Goal: Navigation & Orientation: Go to known website

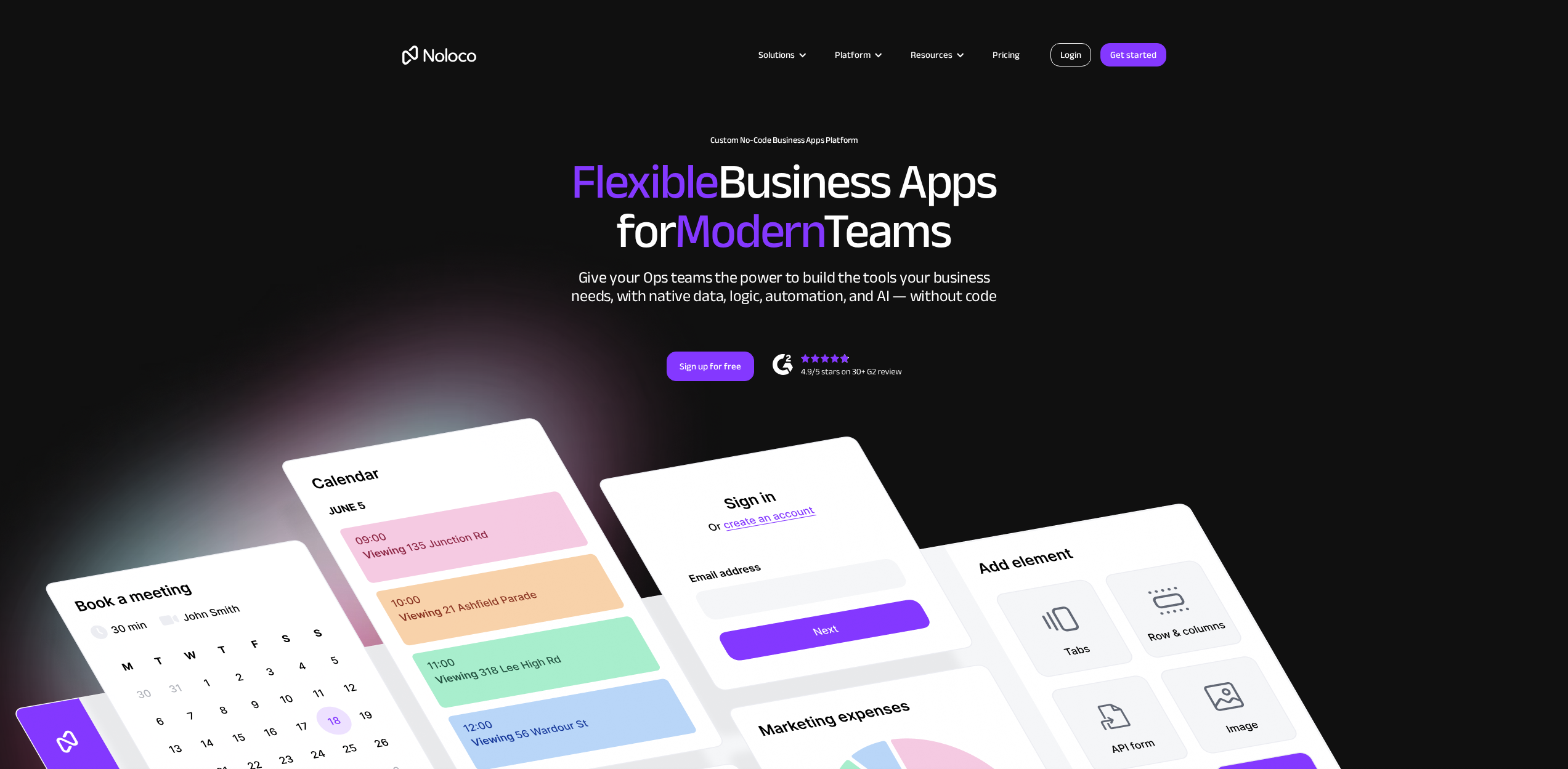
click at [1063, 59] on link "Login" at bounding box center [1071, 54] width 40 height 23
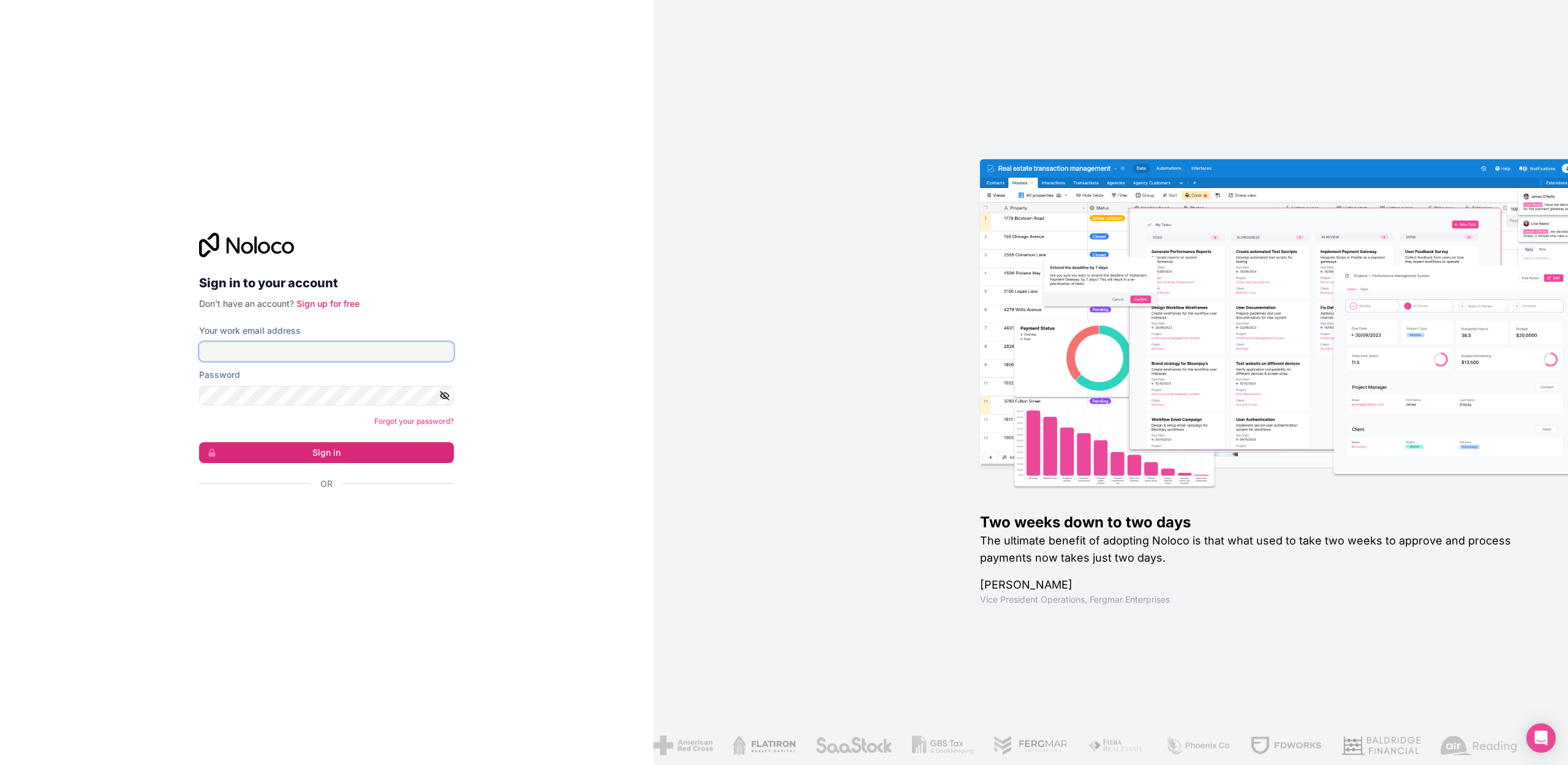
click at [290, 355] on input "Your work email address" at bounding box center [326, 351] width 255 height 19
click at [285, 445] on button "Sign in" at bounding box center [326, 452] width 255 height 21
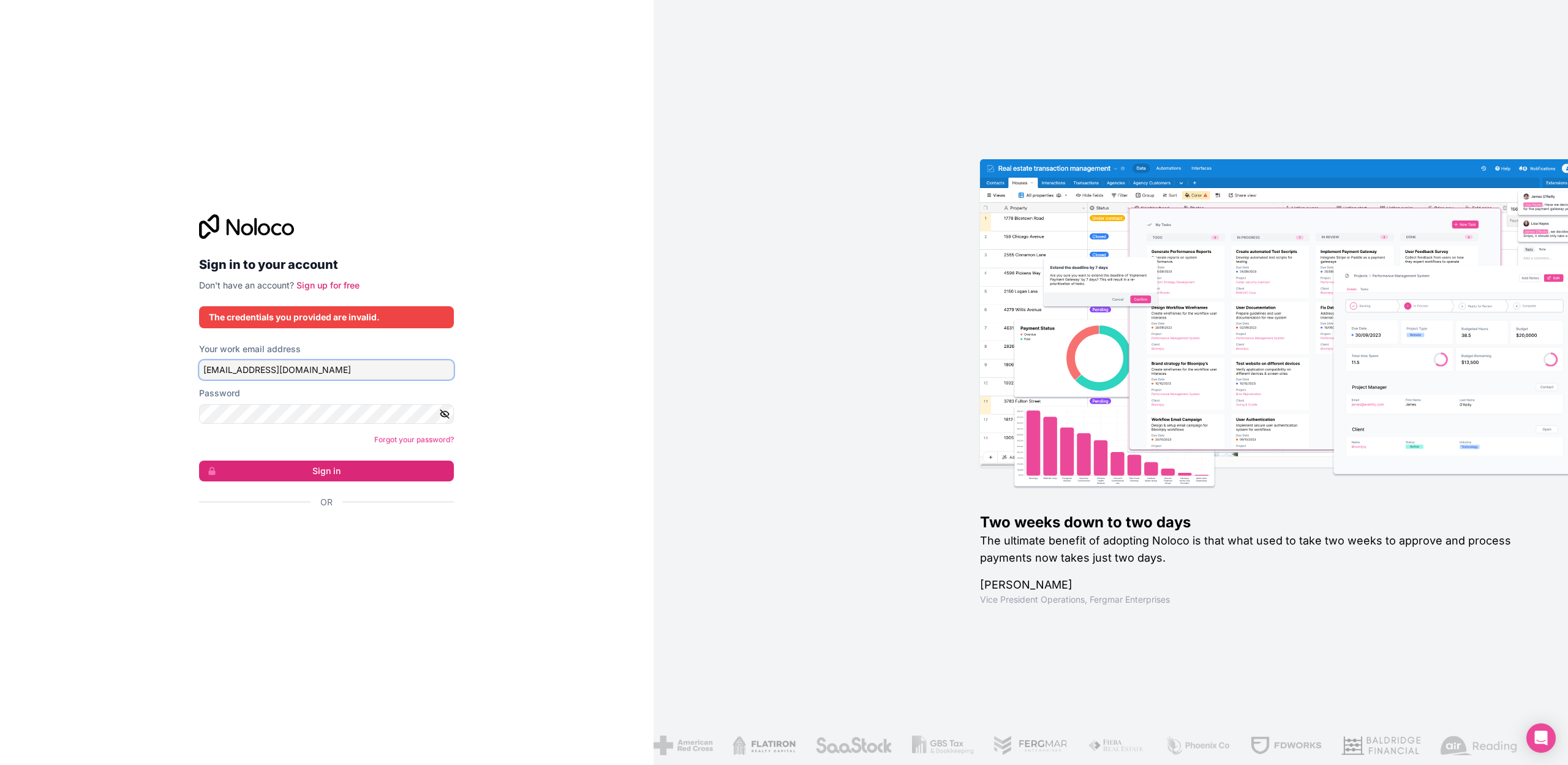
click at [299, 366] on input "alexstoesslein@web.de" at bounding box center [326, 369] width 255 height 19
type input "stoesslein@alike.media"
click at [199, 461] on button "Sign in" at bounding box center [326, 471] width 255 height 21
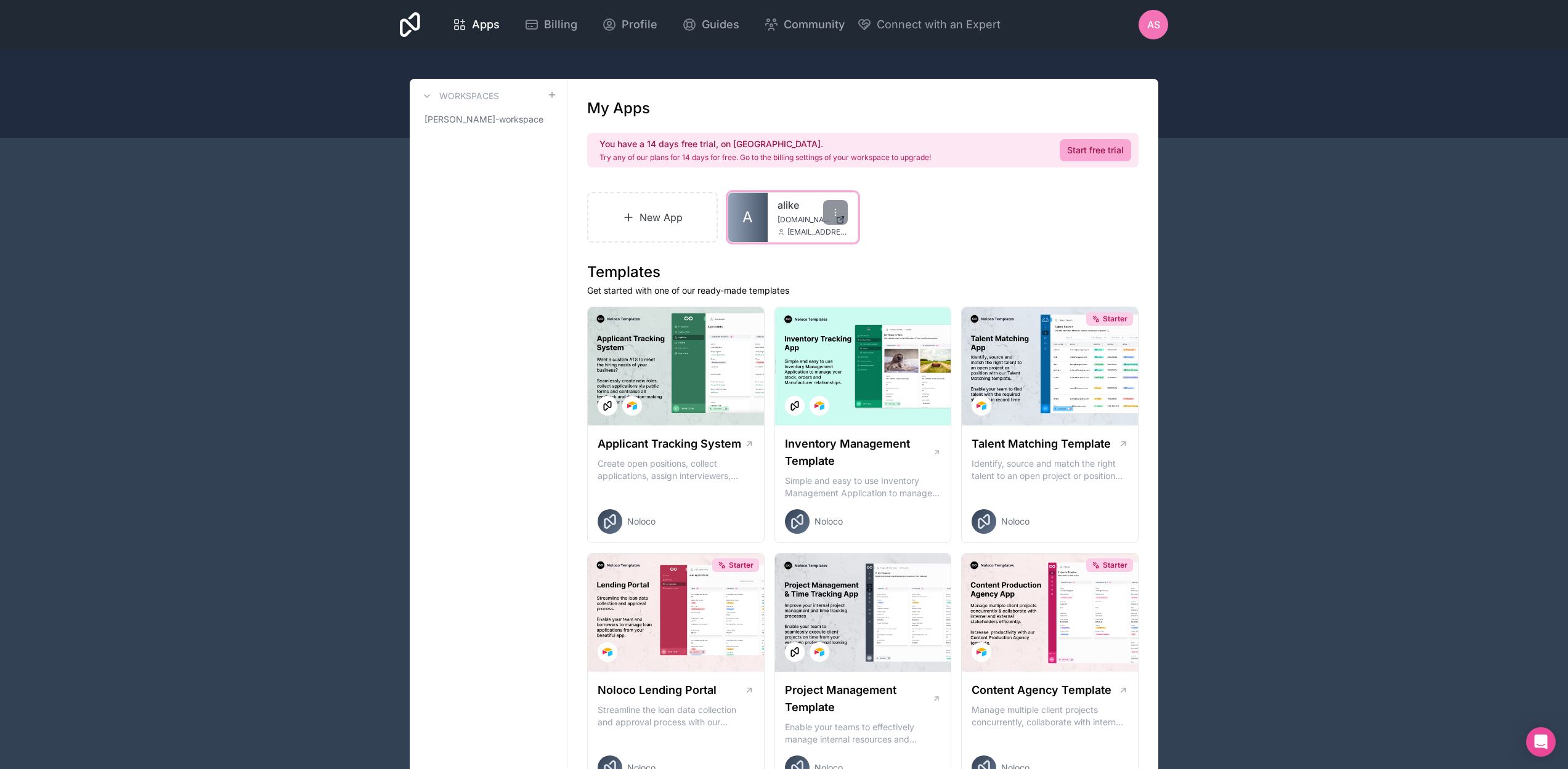
click at [793, 213] on div "alike alike.noloco.co stoesslein@alike.media" at bounding box center [812, 217] width 90 height 49
click at [773, 201] on div "alike alike.noloco.co stoesslein@alike.media" at bounding box center [812, 217] width 90 height 49
click at [780, 204] on link "alike" at bounding box center [812, 205] width 70 height 14
